Goal: Complete application form: Complete application form

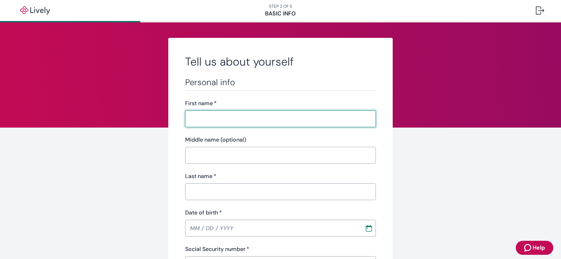
click at [270, 120] on input "First name   *" at bounding box center [280, 119] width 191 height 14
type input "[PERSON_NAME]"
type input "[PHONE_NUMBER]"
type input "[STREET_ADDRESS]"
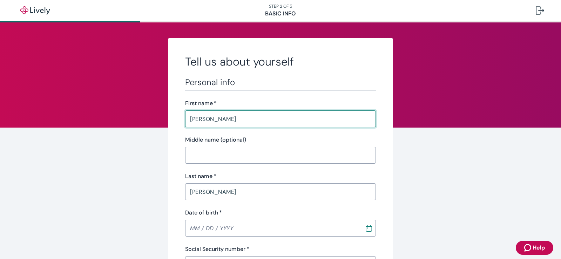
type input "[GEOGRAPHIC_DATA]"
type input "FL"
type input "33145"
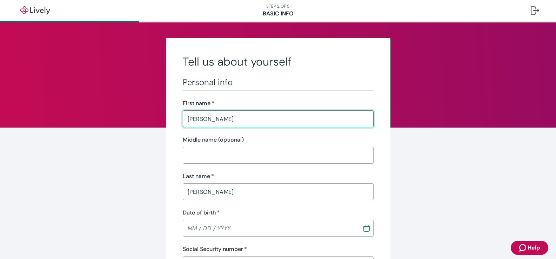
click at [245, 191] on input "[PERSON_NAME]" at bounding box center [278, 192] width 191 height 14
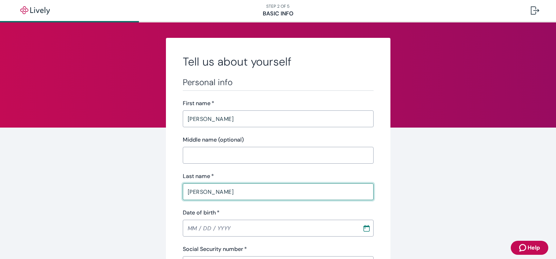
type input "[PERSON_NAME]"
click at [232, 226] on input "Date of birth   *" at bounding box center [270, 228] width 175 height 14
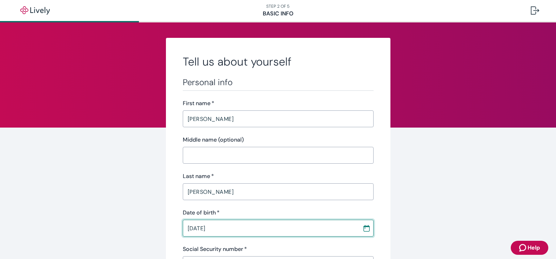
type input "[DATE]"
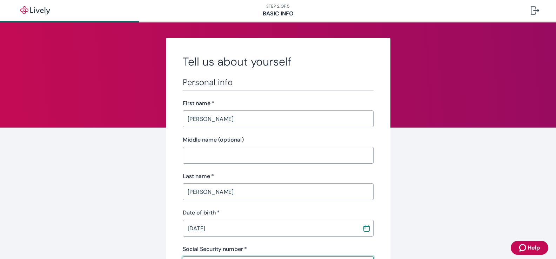
scroll to position [13, 0]
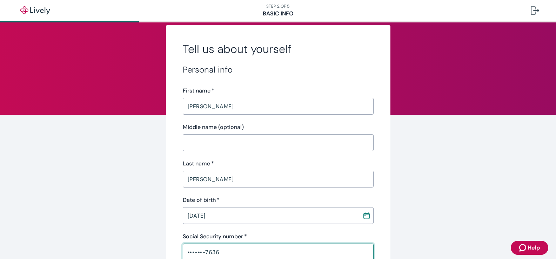
type input "•••-••-7636"
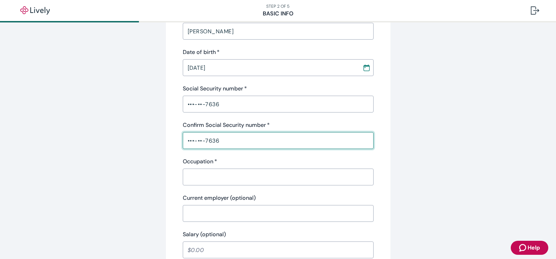
type input "•••-••-7636"
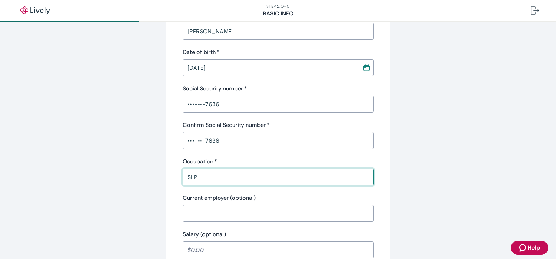
type input "SLP"
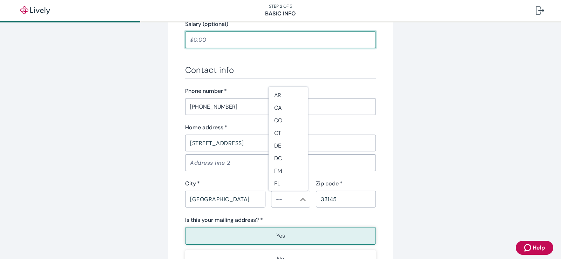
scroll to position [56, 0]
click at [292, 181] on li "FL" at bounding box center [288, 179] width 39 height 13
type input "FL"
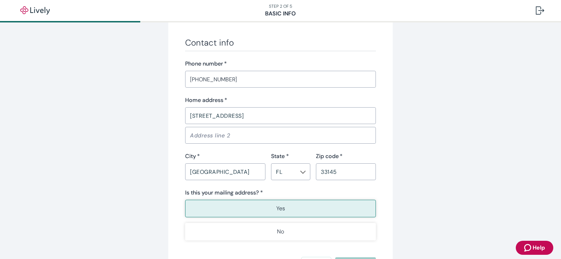
scroll to position [441, 0]
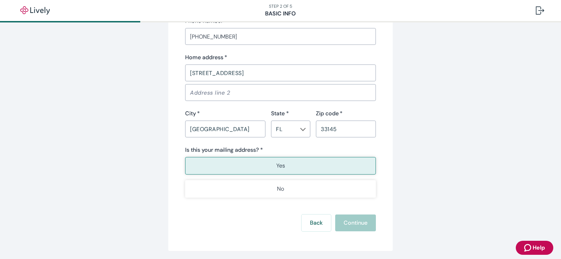
click at [361, 226] on div "Back Continue" at bounding box center [280, 223] width 191 height 17
drag, startPoint x: 301, startPoint y: 165, endPoint x: 321, endPoint y: 174, distance: 22.3
click at [301, 165] on button "Yes" at bounding box center [280, 166] width 191 height 18
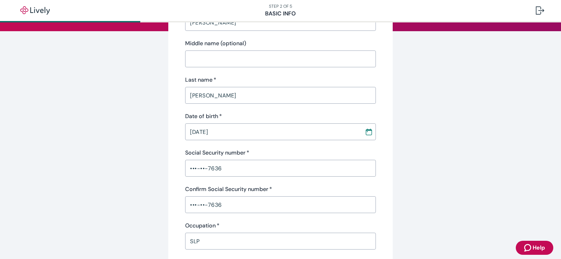
scroll to position [175, 0]
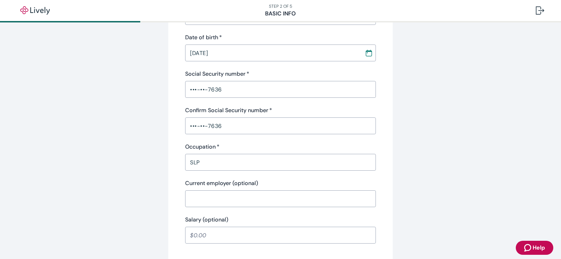
click at [257, 161] on input "SLP" at bounding box center [280, 162] width 191 height 14
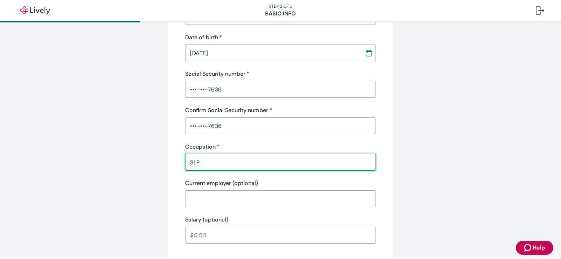
click at [268, 196] on input "Current employer (optional)" at bounding box center [280, 199] width 191 height 14
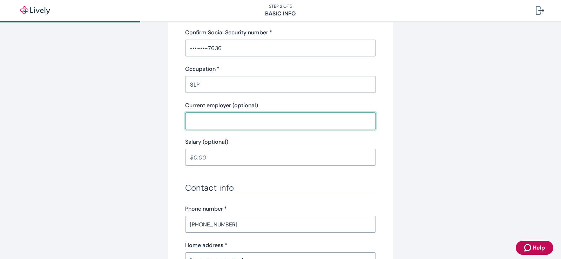
scroll to position [316, 0]
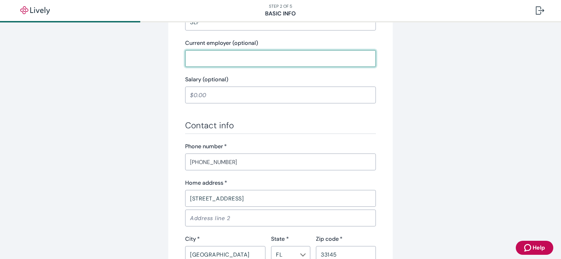
click at [231, 162] on input "[PHONE_NUMBER]" at bounding box center [280, 162] width 191 height 14
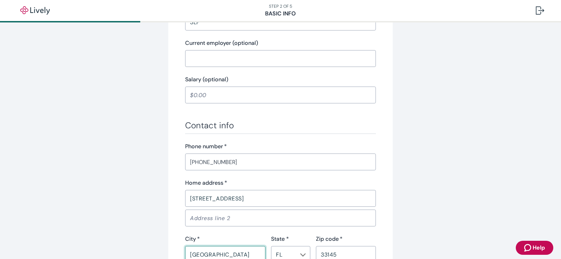
scroll to position [318, 0]
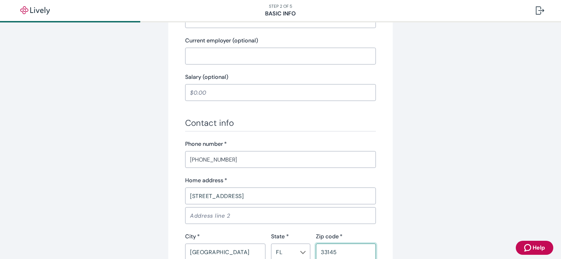
type button "true"
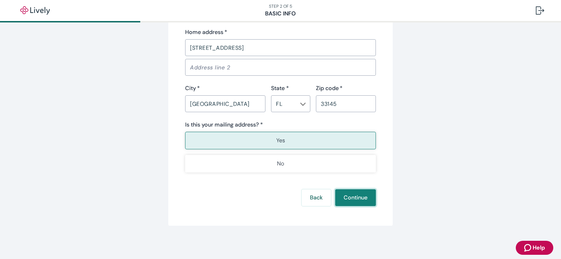
click at [348, 198] on button "Continue" at bounding box center [355, 197] width 41 height 17
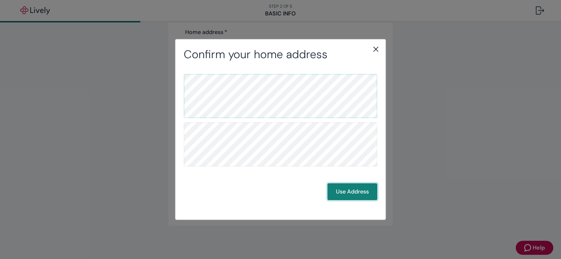
click at [339, 193] on button "Use Address" at bounding box center [353, 192] width 50 height 17
click at [370, 192] on button "Use Address" at bounding box center [353, 192] width 50 height 17
click at [341, 191] on button "Use Address" at bounding box center [353, 192] width 50 height 17
click at [361, 196] on button "Use Address" at bounding box center [353, 192] width 50 height 17
click at [359, 194] on button "Use Address" at bounding box center [353, 192] width 50 height 17
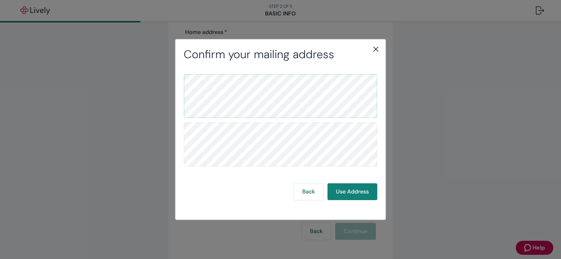
click at [376, 48] on icon "close" at bounding box center [376, 49] width 8 height 8
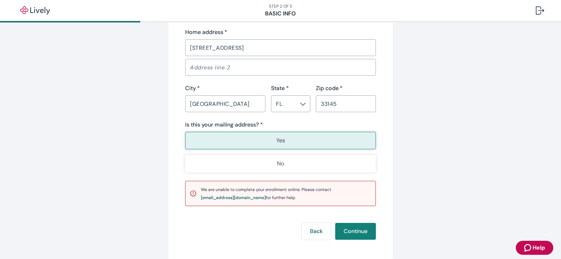
click at [312, 232] on button "Back" at bounding box center [316, 231] width 29 height 17
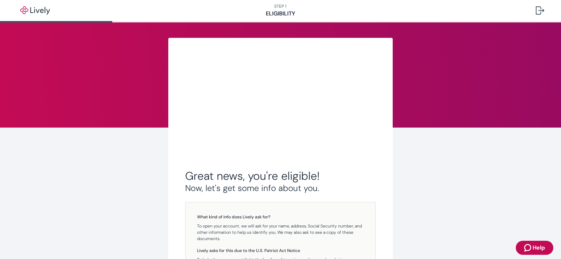
scroll to position [115, 0]
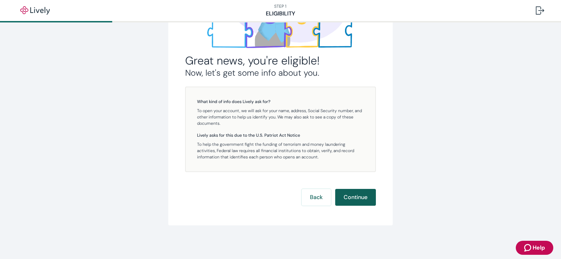
click at [355, 197] on button "Continue" at bounding box center [355, 197] width 41 height 17
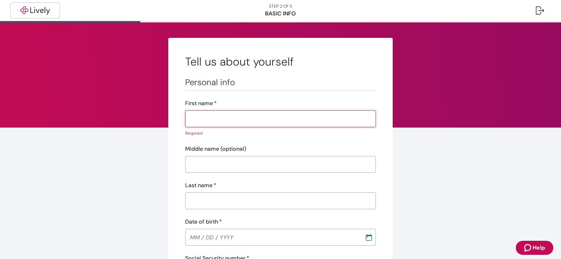
click at [38, 11] on img "button" at bounding box center [34, 10] width 39 height 8
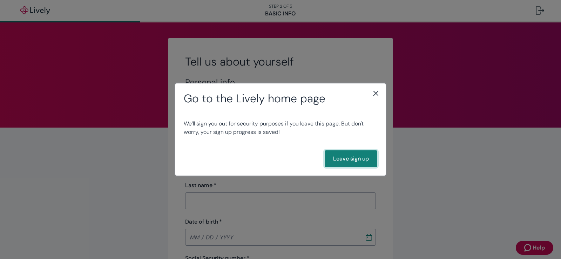
click at [335, 159] on button "Leave sign up" at bounding box center [351, 159] width 53 height 17
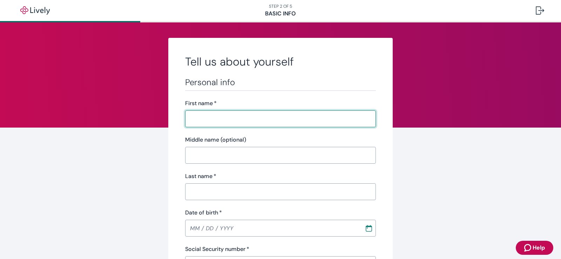
click at [273, 120] on input "First name   *" at bounding box center [280, 119] width 191 height 14
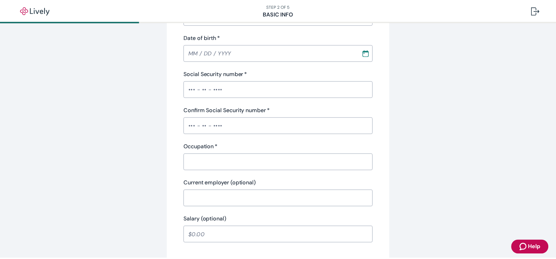
scroll to position [70, 0]
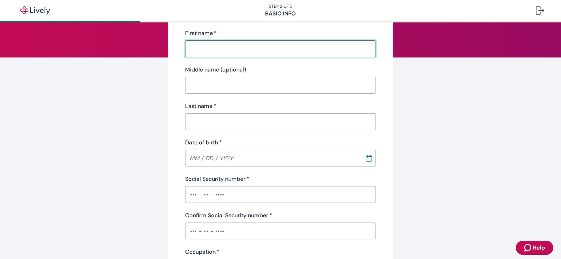
click at [223, 49] on input "First name   *" at bounding box center [280, 49] width 191 height 14
type input "[PERSON_NAME]"
type input "[PHONE_NUMBER]"
type input "[STREET_ADDRESS]"
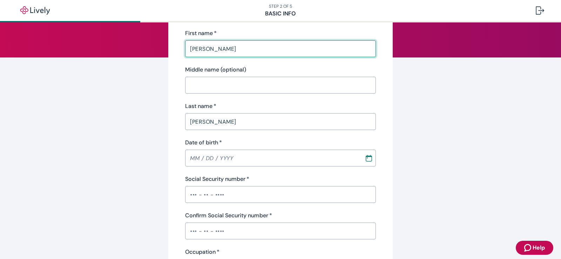
type input "[GEOGRAPHIC_DATA]"
type input "FL"
type input "33145"
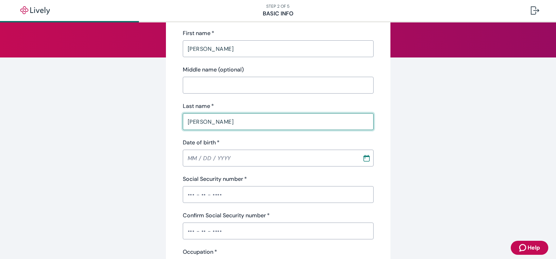
click at [227, 122] on input "[PERSON_NAME]" at bounding box center [278, 122] width 191 height 14
type input "[PERSON_NAME]"
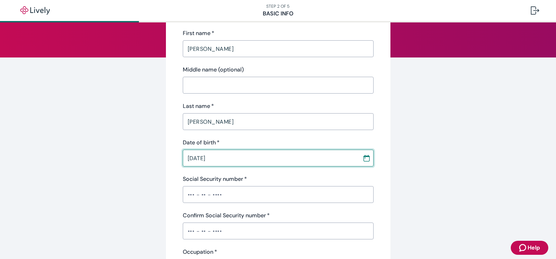
type input "[DATE]"
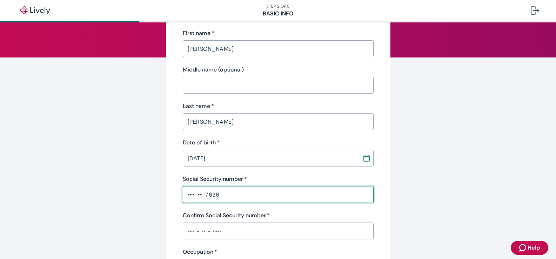
type input "•••-••-7636"
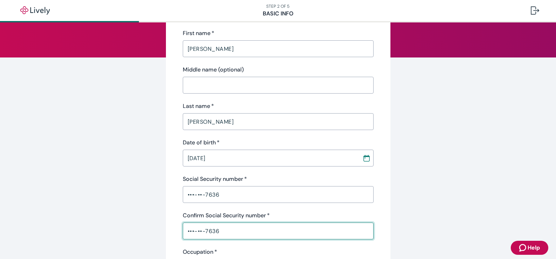
type input "•••-••-7636"
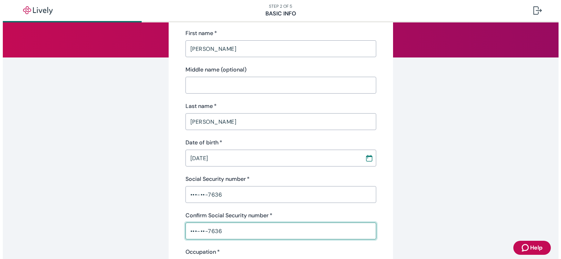
scroll to position [197, 0]
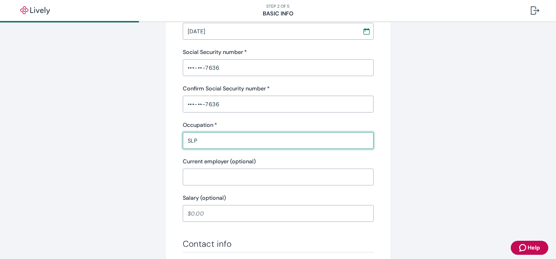
type input "SLP"
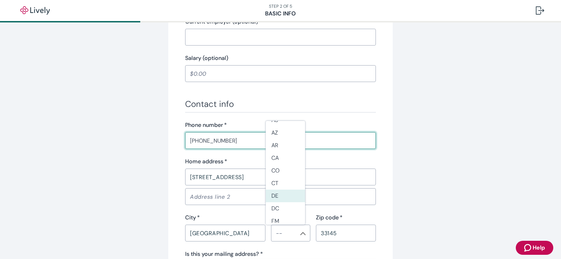
scroll to position [70, 0]
click at [286, 197] on li "FL" at bounding box center [285, 199] width 39 height 13
type input "FL"
click at [407, 204] on div "Tell us about yourself Personal info First name   * [PERSON_NAME] ​ Middle name…" at bounding box center [280, 28] width 337 height 655
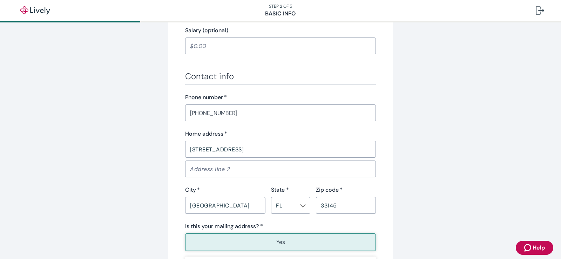
scroll to position [407, 0]
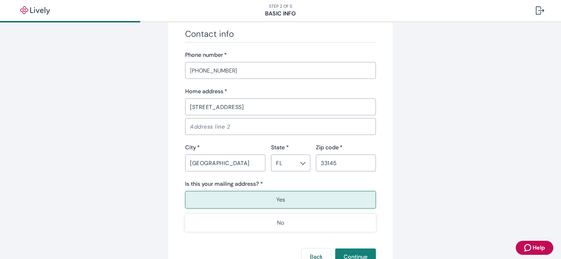
click at [313, 205] on button "Yes" at bounding box center [280, 200] width 191 height 18
click at [346, 253] on button "Continue" at bounding box center [355, 257] width 41 height 17
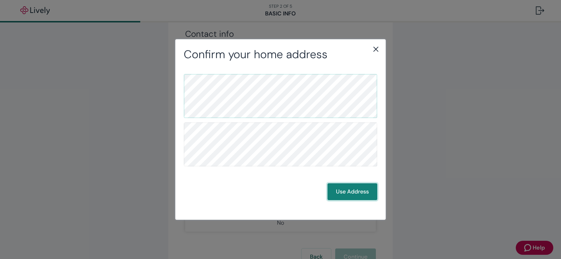
click at [351, 192] on button "Use Address" at bounding box center [353, 192] width 50 height 17
click at [350, 193] on button "Use Address" at bounding box center [353, 192] width 50 height 17
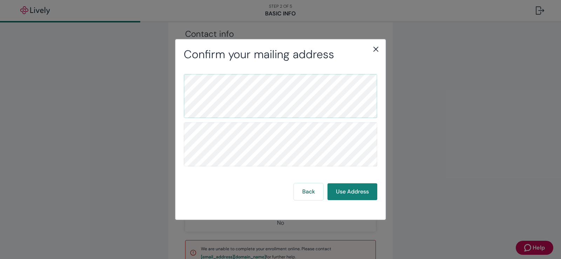
click at [451, 199] on div "Confirm your mailing address Back Use Address" at bounding box center [280, 129] width 561 height 259
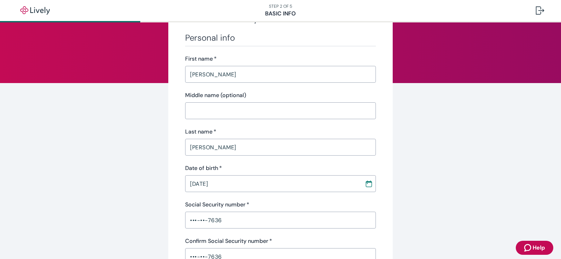
scroll to position [0, 0]
